Goal: Information Seeking & Learning: Learn about a topic

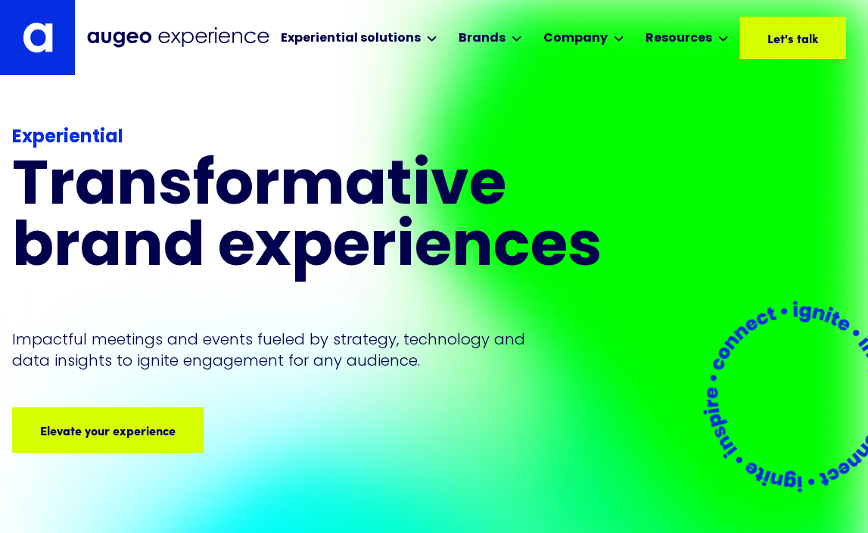
click at [45, 52] on img at bounding box center [38, 37] width 30 height 31
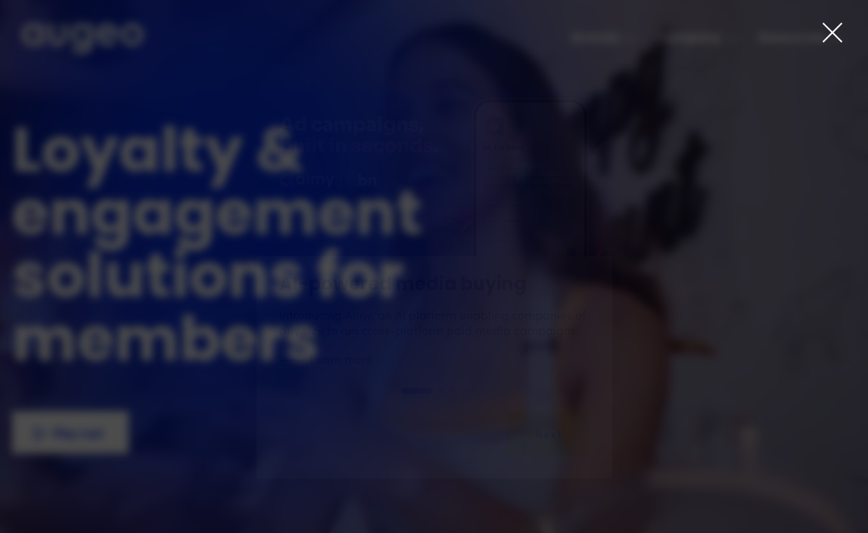
click at [826, 45] on div at bounding box center [832, 35] width 23 height 29
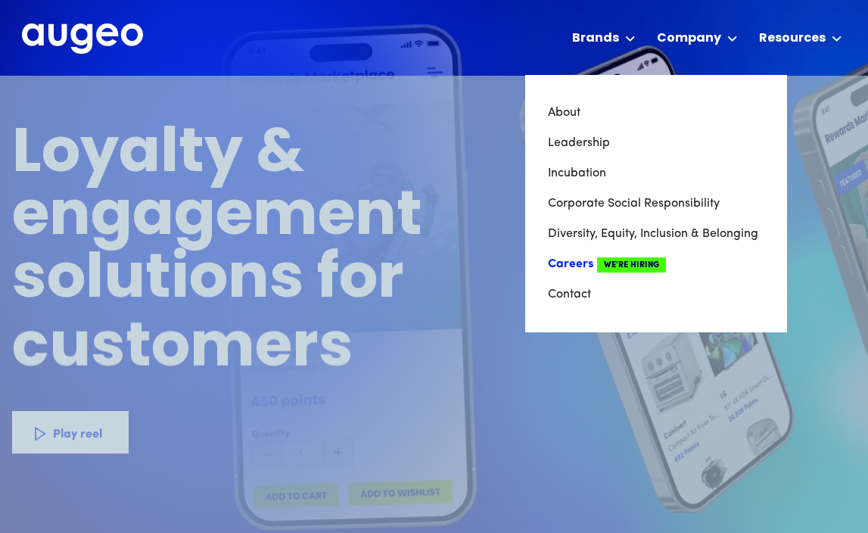
click at [622, 261] on span "We're Hiring" at bounding box center [631, 264] width 69 height 15
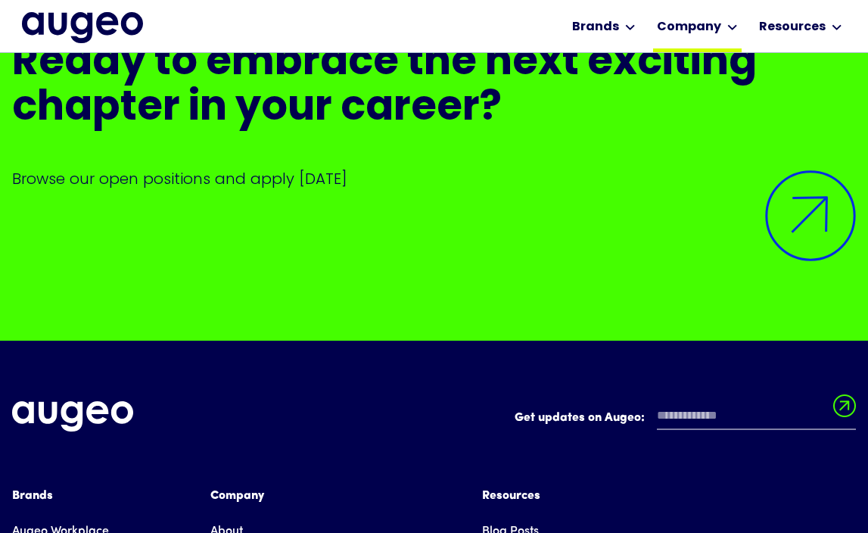
scroll to position [3519, 0]
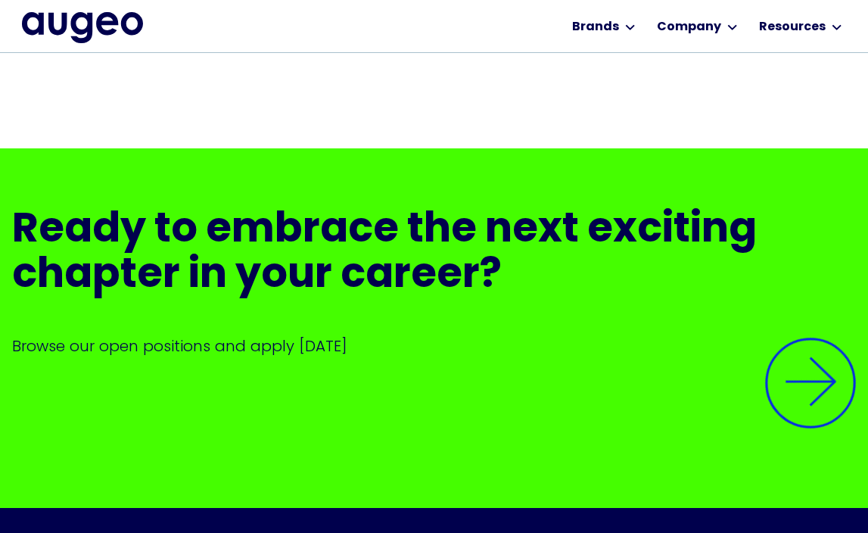
click at [797, 351] on img at bounding box center [810, 383] width 129 height 129
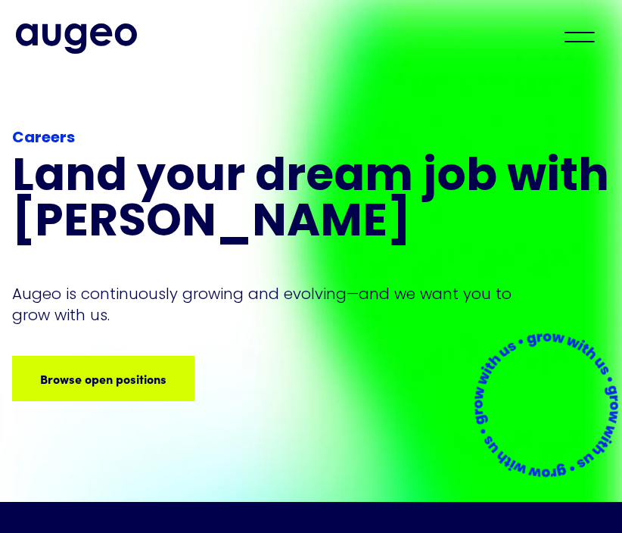
scroll to position [0, 0]
